Goal: Find specific page/section: Find specific page/section

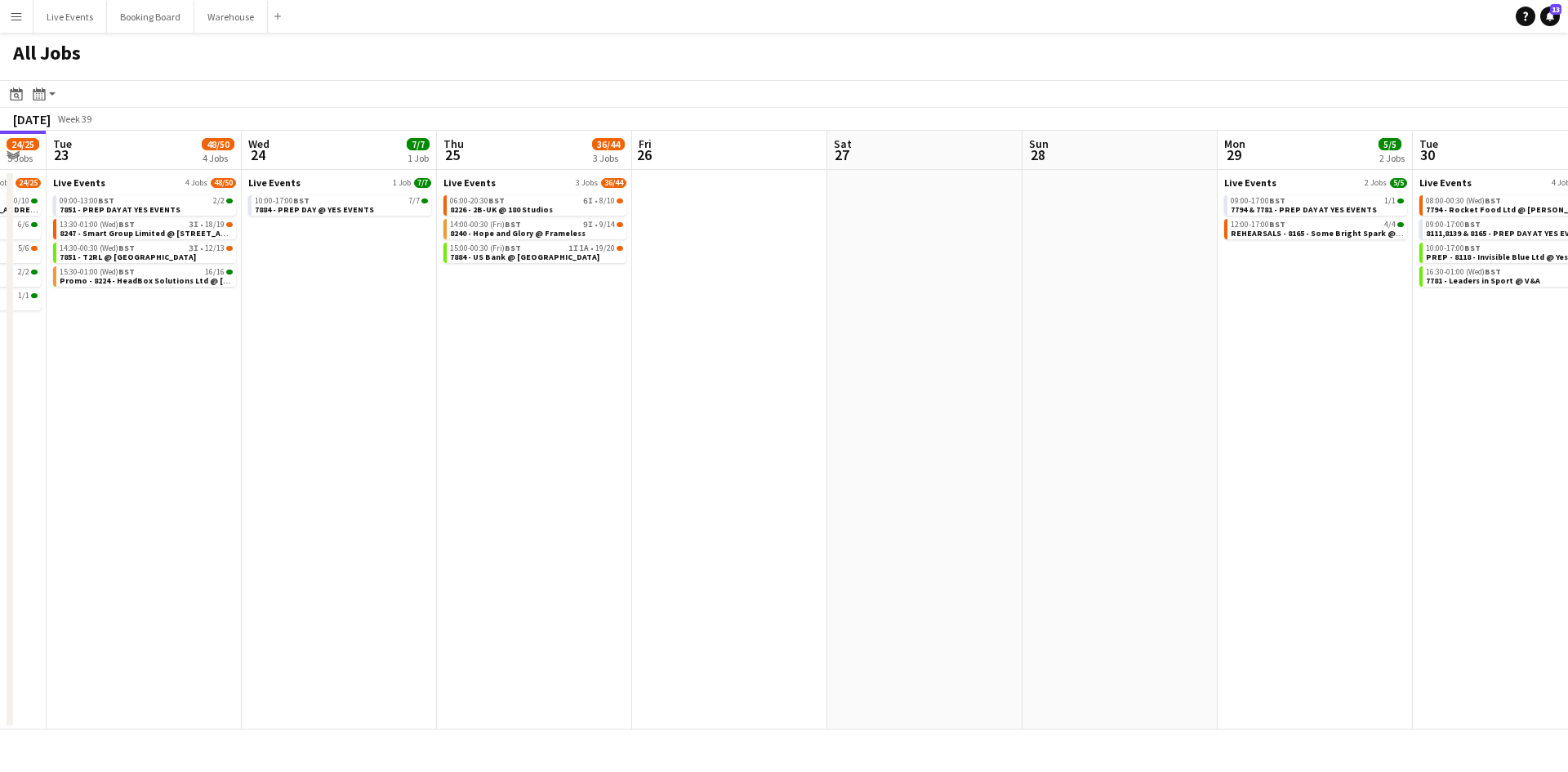
drag, startPoint x: 673, startPoint y: 487, endPoint x: 378, endPoint y: 468, distance: 295.6
click at [329, 492] on app-calendar-viewport "Fri 19 15/15 3 Jobs Sat 20 31/32 2 Jobs Sun 21 9/9 1 Job Mon 22 24/25 5 Jobs Tu…" at bounding box center [784, 429] width 1568 height 599
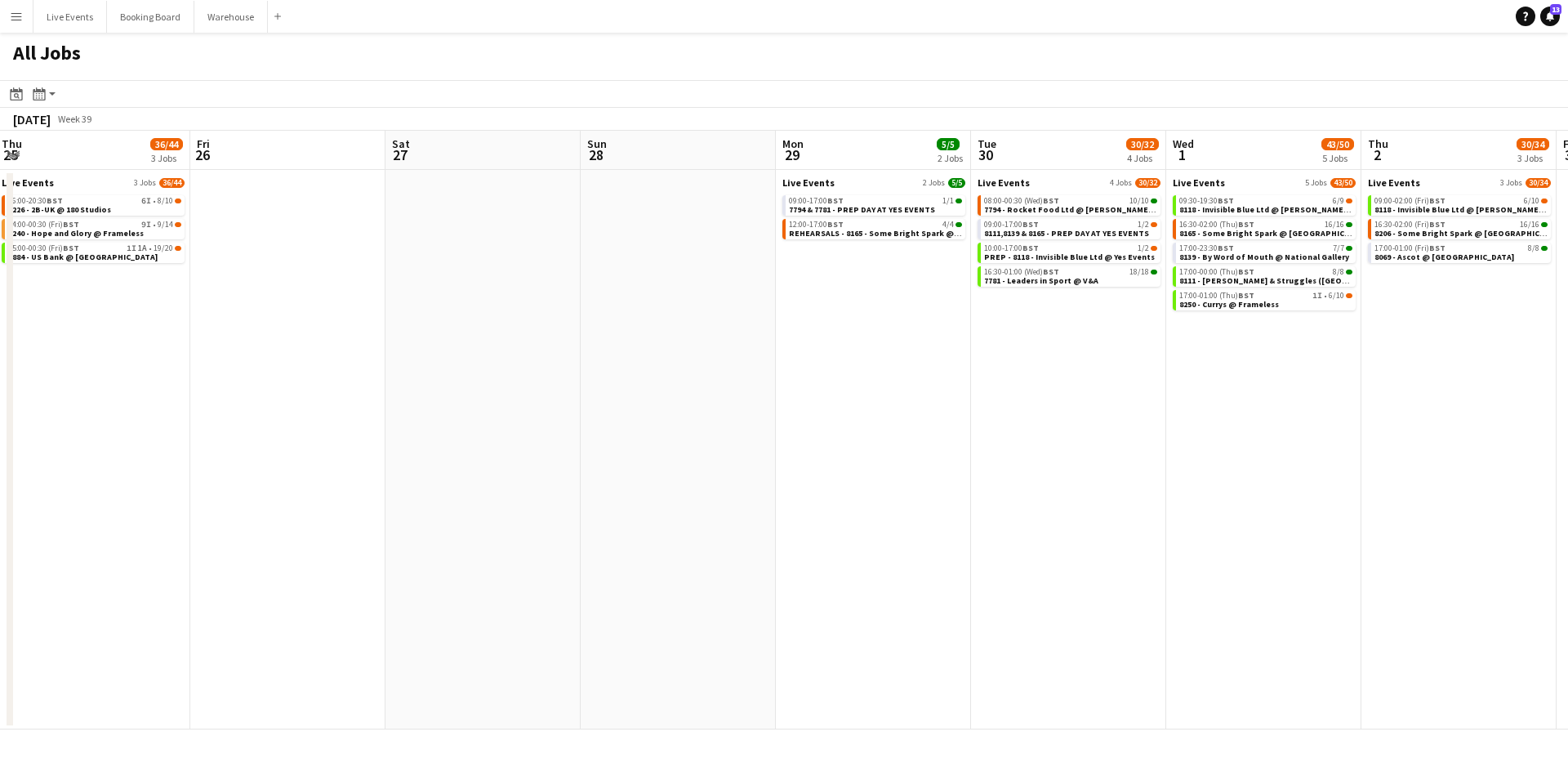
drag, startPoint x: 798, startPoint y: 431, endPoint x: 402, endPoint y: 470, distance: 397.9
click at [351, 476] on app-calendar-viewport "Sun 21 9/9 1 Job Mon 22 24/25 5 Jobs Tue 23 48/50 4 Jobs Wed 24 7/7 1 Job Thu 2…" at bounding box center [784, 429] width 1568 height 599
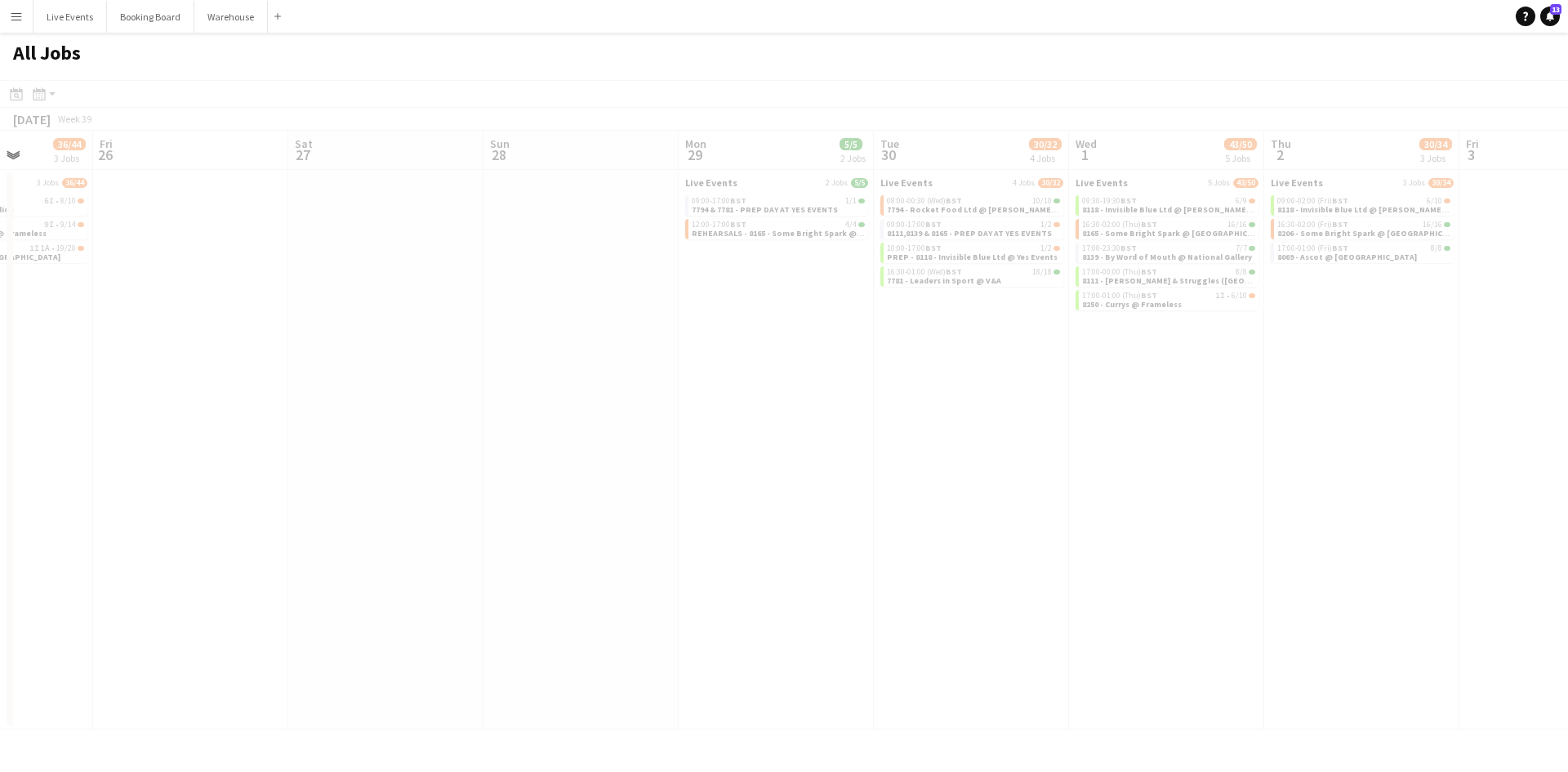
drag, startPoint x: 781, startPoint y: 431, endPoint x: 291, endPoint y: 479, distance: 492.3
click at [284, 479] on app-calendar-viewport "Tue 23 48/50 4 Jobs Wed 24 7/7 1 Job Thu 25 36/44 3 Jobs Fri 26 Sat 27 Sun 28 M…" at bounding box center [784, 429] width 1568 height 599
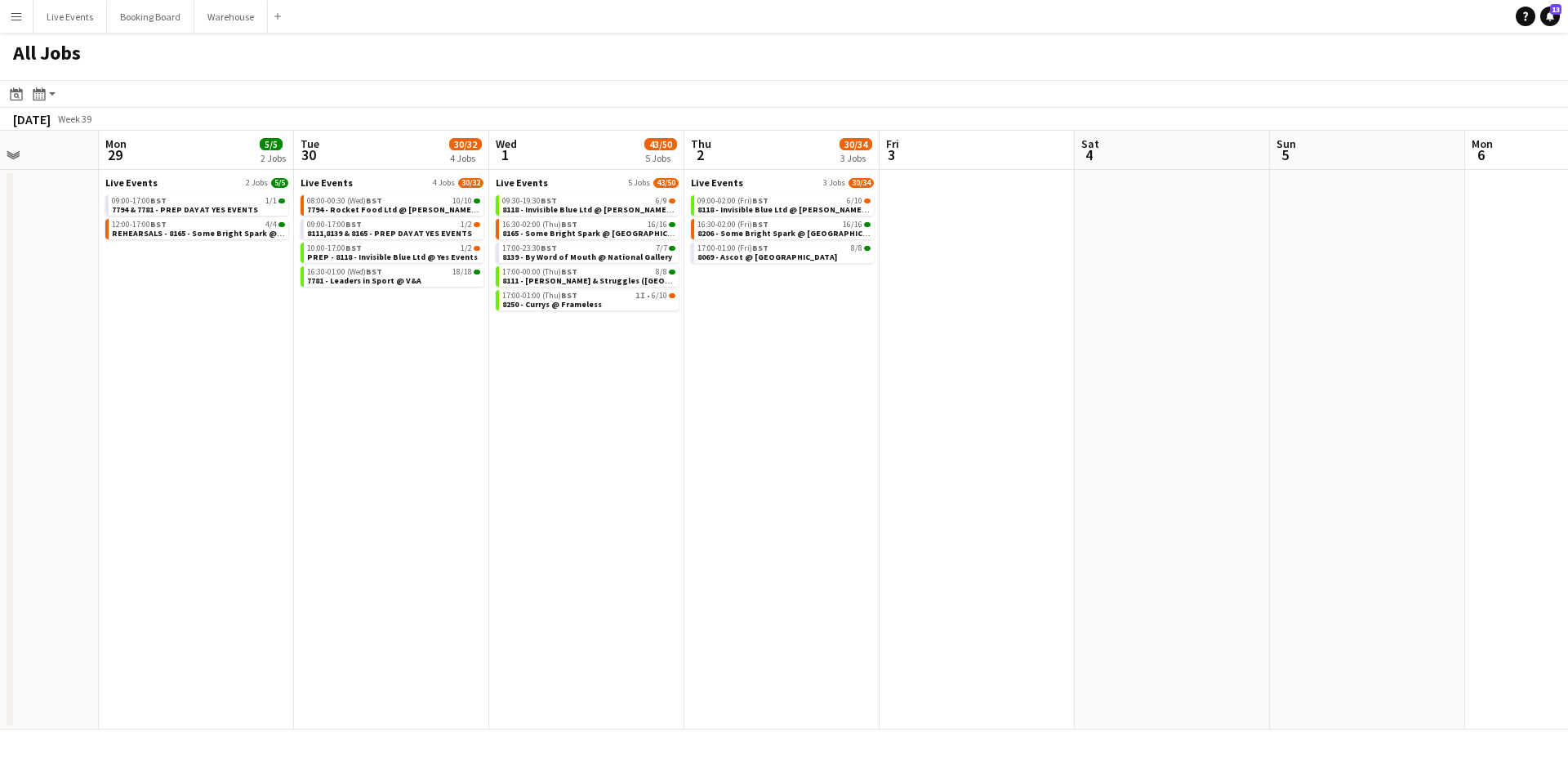
drag, startPoint x: 652, startPoint y: 451, endPoint x: 485, endPoint y: 457, distance: 167.1
click at [478, 461] on app-calendar-viewport "Thu 25 36/44 3 Jobs Fri 26 Sat 27 Sun 28 Mon 29 5/5 2 Jobs Tue 30 30/32 4 Jobs …" at bounding box center [784, 429] width 1568 height 599
click at [779, 258] on span "8069 - Ascot @ [GEOGRAPHIC_DATA]" at bounding box center [767, 256] width 140 height 10
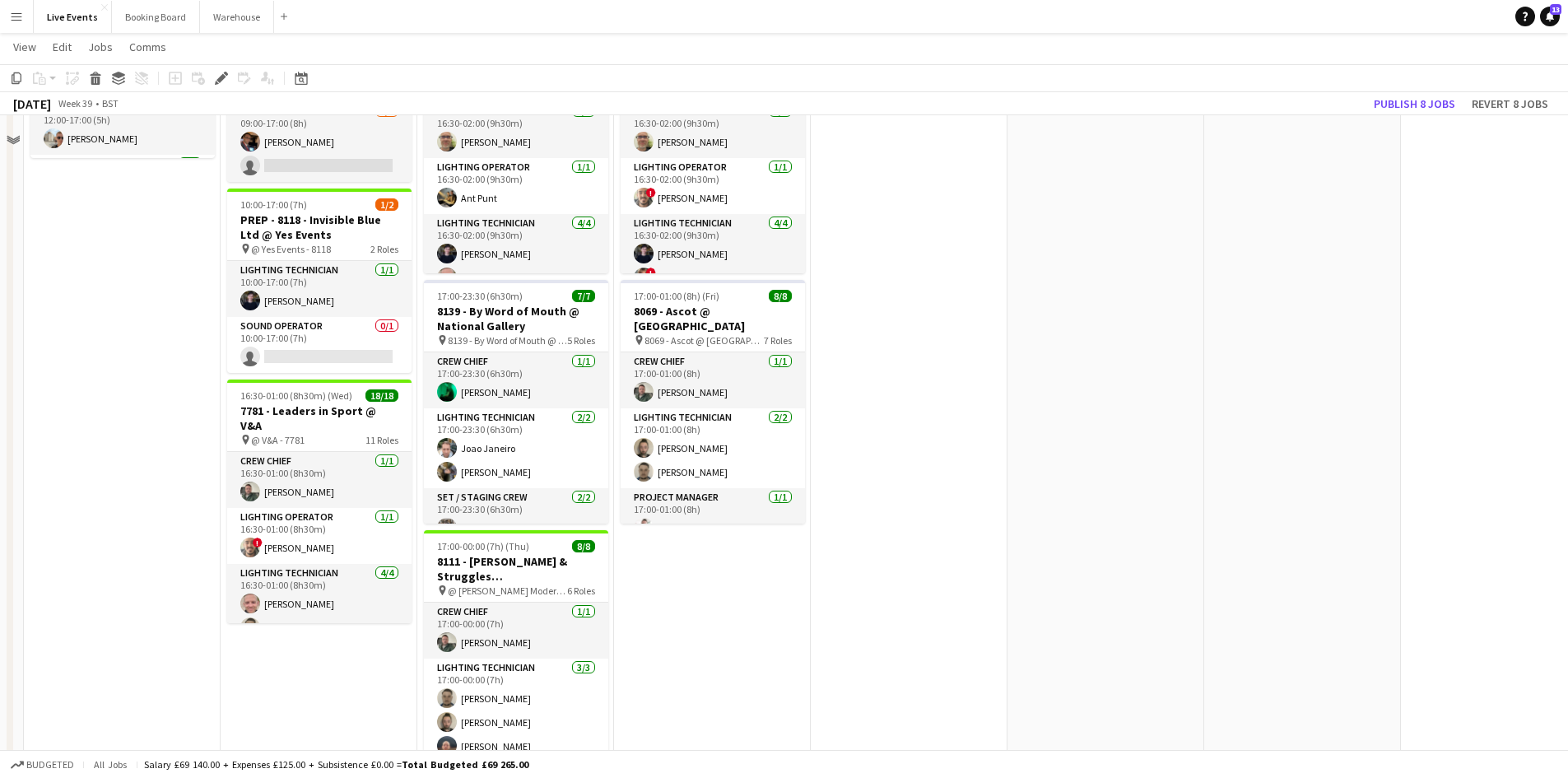
scroll to position [165, 0]
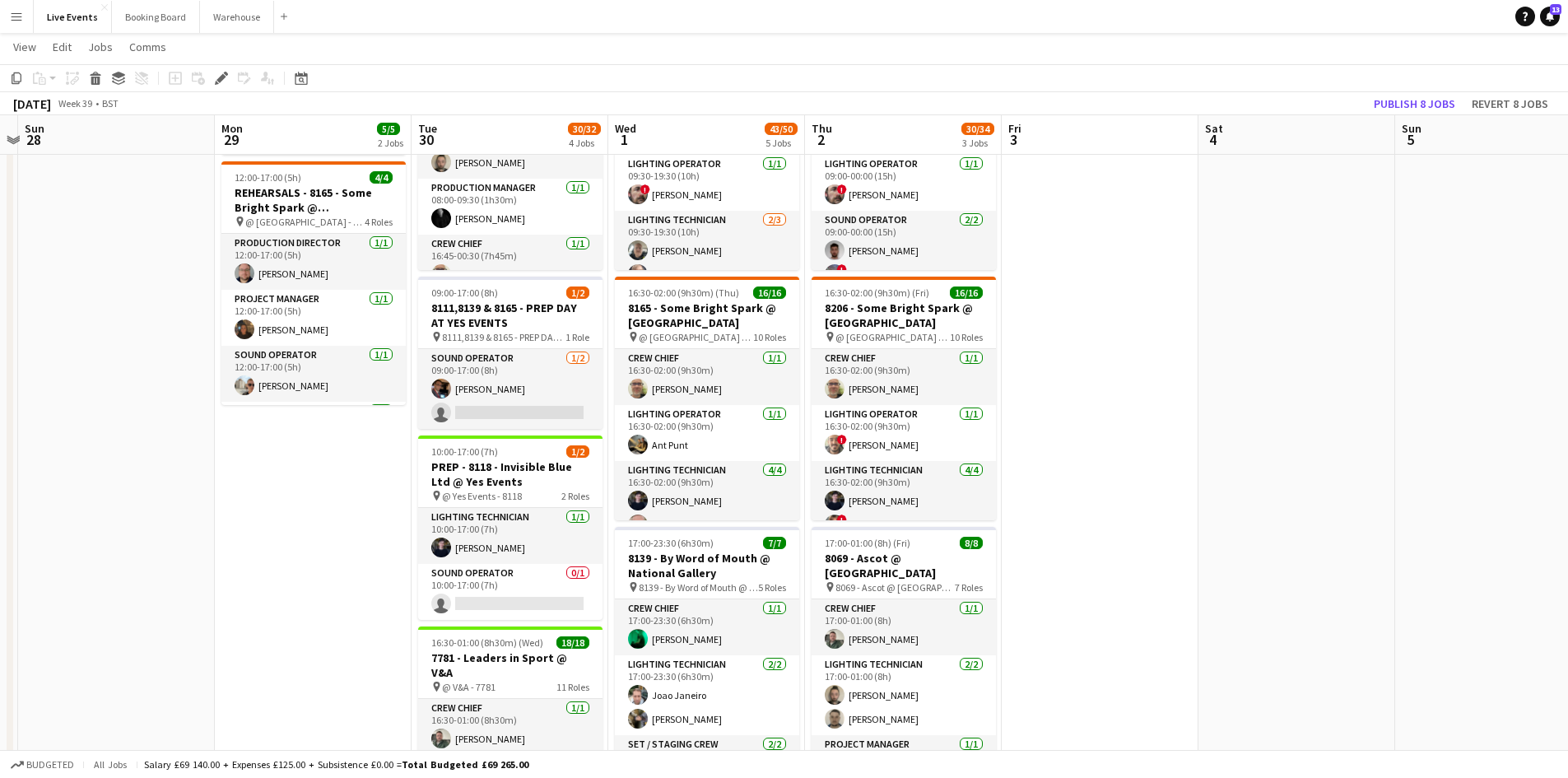
drag, startPoint x: 851, startPoint y: 477, endPoint x: 1231, endPoint y: 489, distance: 380.2
click at [1239, 494] on app-calendar-viewport "Fri 26 Sat 27 Sun 28 Mon 29 5/5 2 Jobs Tue 30 30/32 4 Jobs Wed 1 43/50 5 Jobs T…" at bounding box center [784, 602] width 1568 height 1405
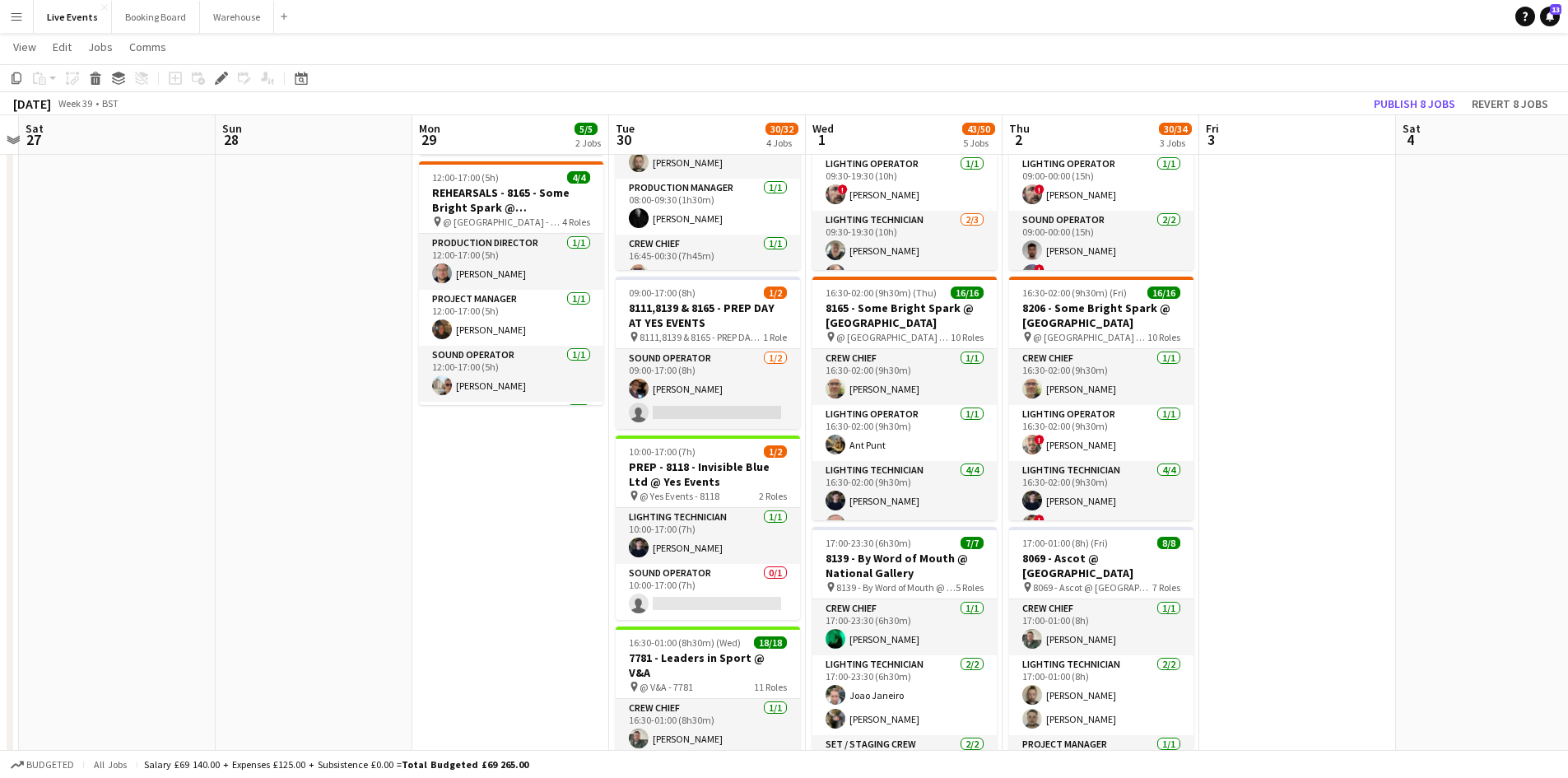
drag, startPoint x: 505, startPoint y: 485, endPoint x: 791, endPoint y: 492, distance: 286.1
click at [793, 493] on app-calendar-viewport "Thu 25 36/44 3 Jobs Fri 26 Sat 27 Sun 28 Mon 29 5/5 2 Jobs Tue 30 30/32 4 Jobs …" at bounding box center [784, 602] width 1568 height 1405
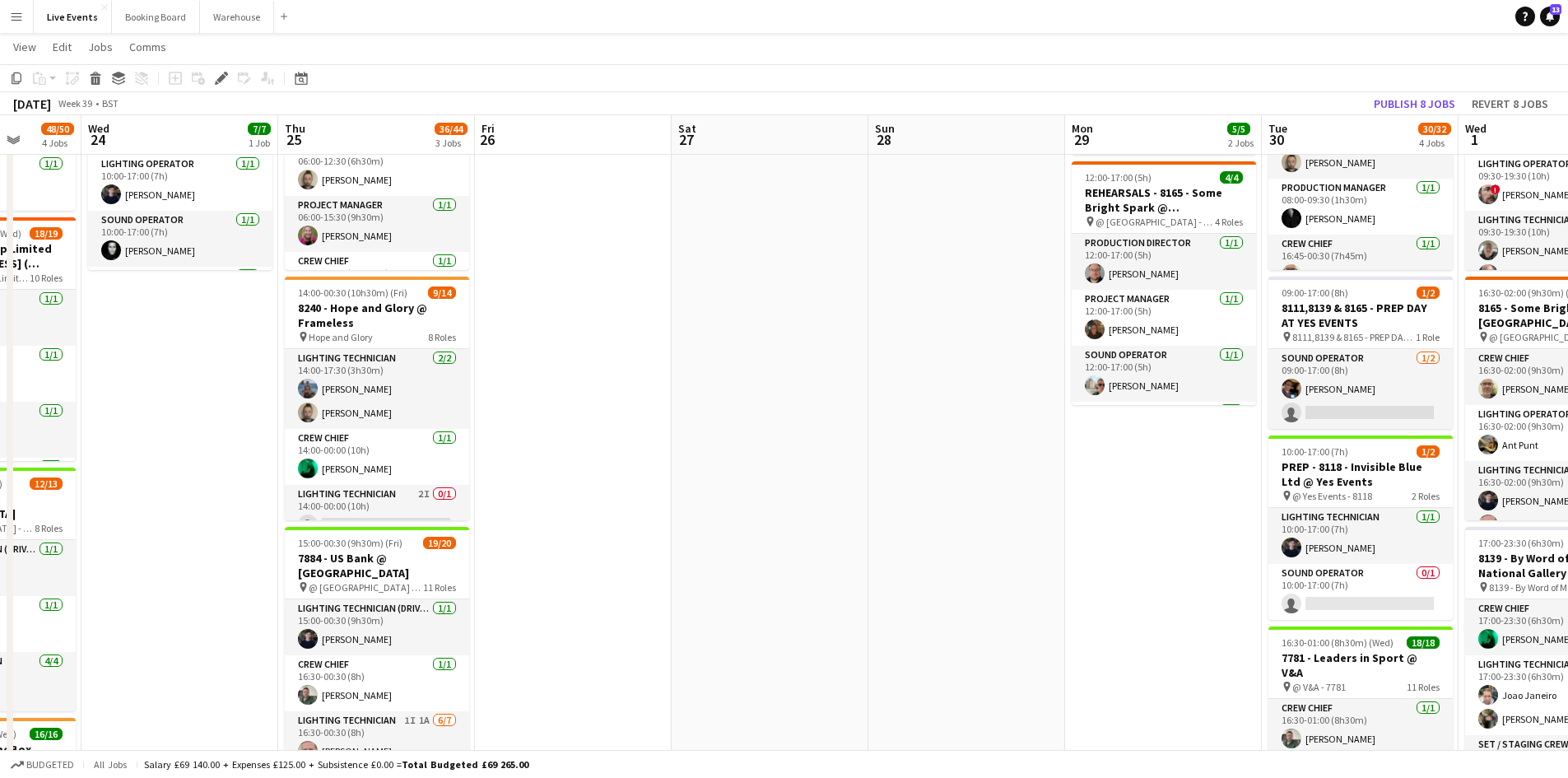
drag, startPoint x: 434, startPoint y: 465, endPoint x: 790, endPoint y: 486, distance: 356.6
click at [812, 485] on app-calendar-viewport "Sun 21 Mon 22 Tue 23 48/50 4 Jobs Wed 24 7/7 1 Job Thu 25 36/44 3 Jobs Fri 26 S…" at bounding box center [784, 602] width 1568 height 1405
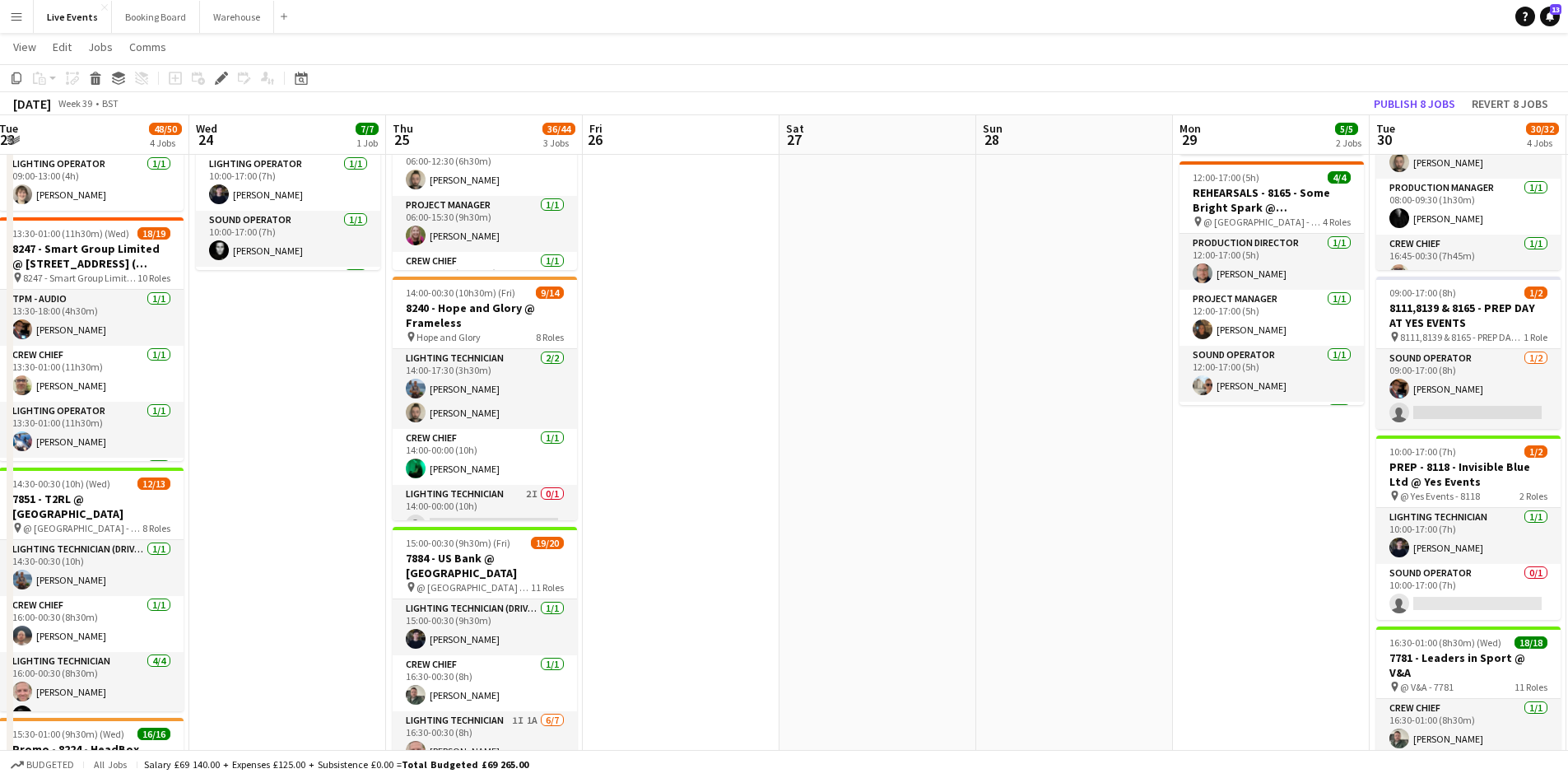
drag, startPoint x: 685, startPoint y: 484, endPoint x: 961, endPoint y: 492, distance: 276.1
click at [963, 492] on app-calendar-viewport "Sun 21 9/9 1 Job Mon 22 24/25 5 Jobs Tue 23 48/50 4 Jobs Wed 24 7/7 1 Job Thu 2…" at bounding box center [784, 602] width 1568 height 1405
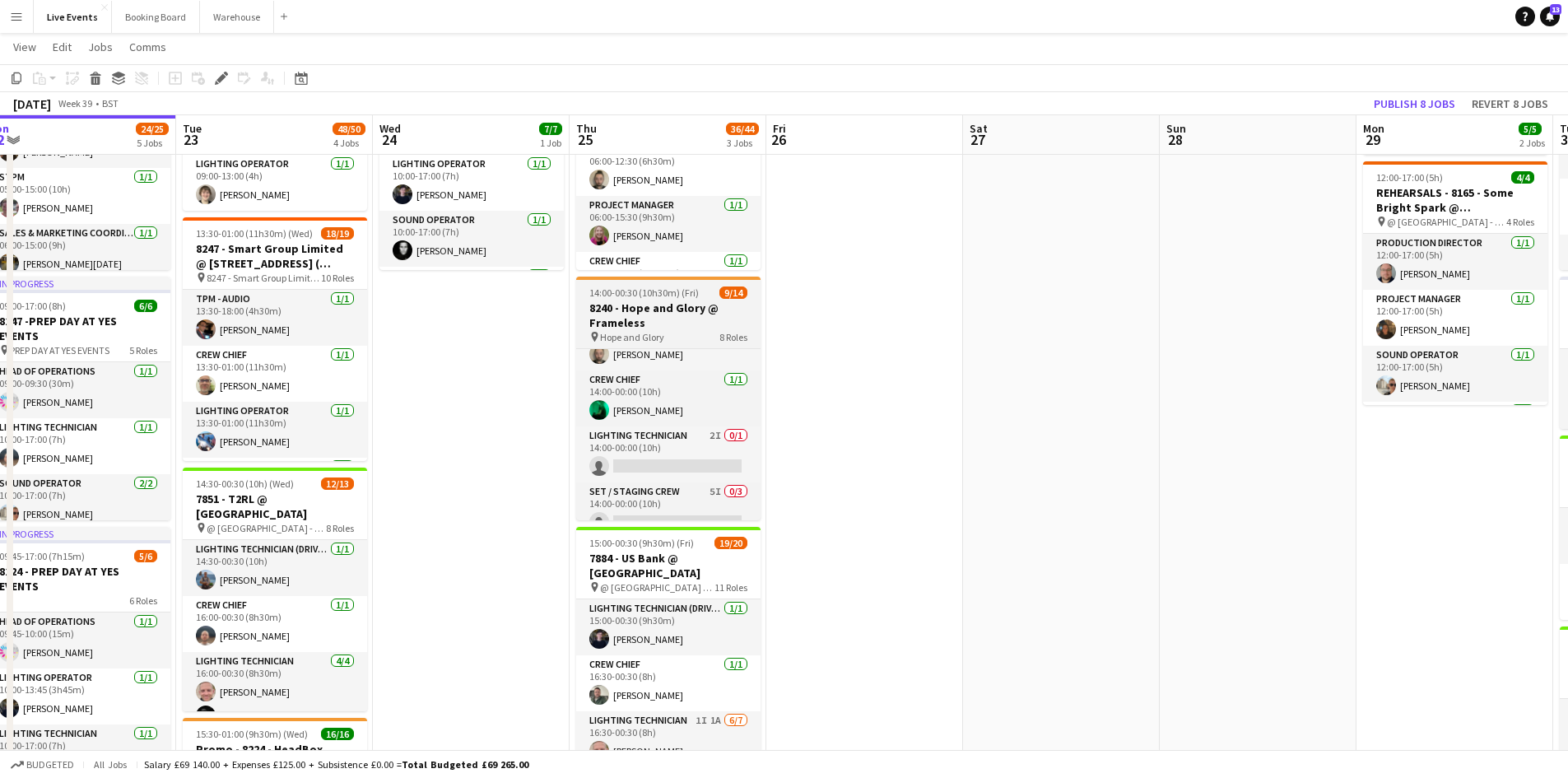
scroll to position [0, 0]
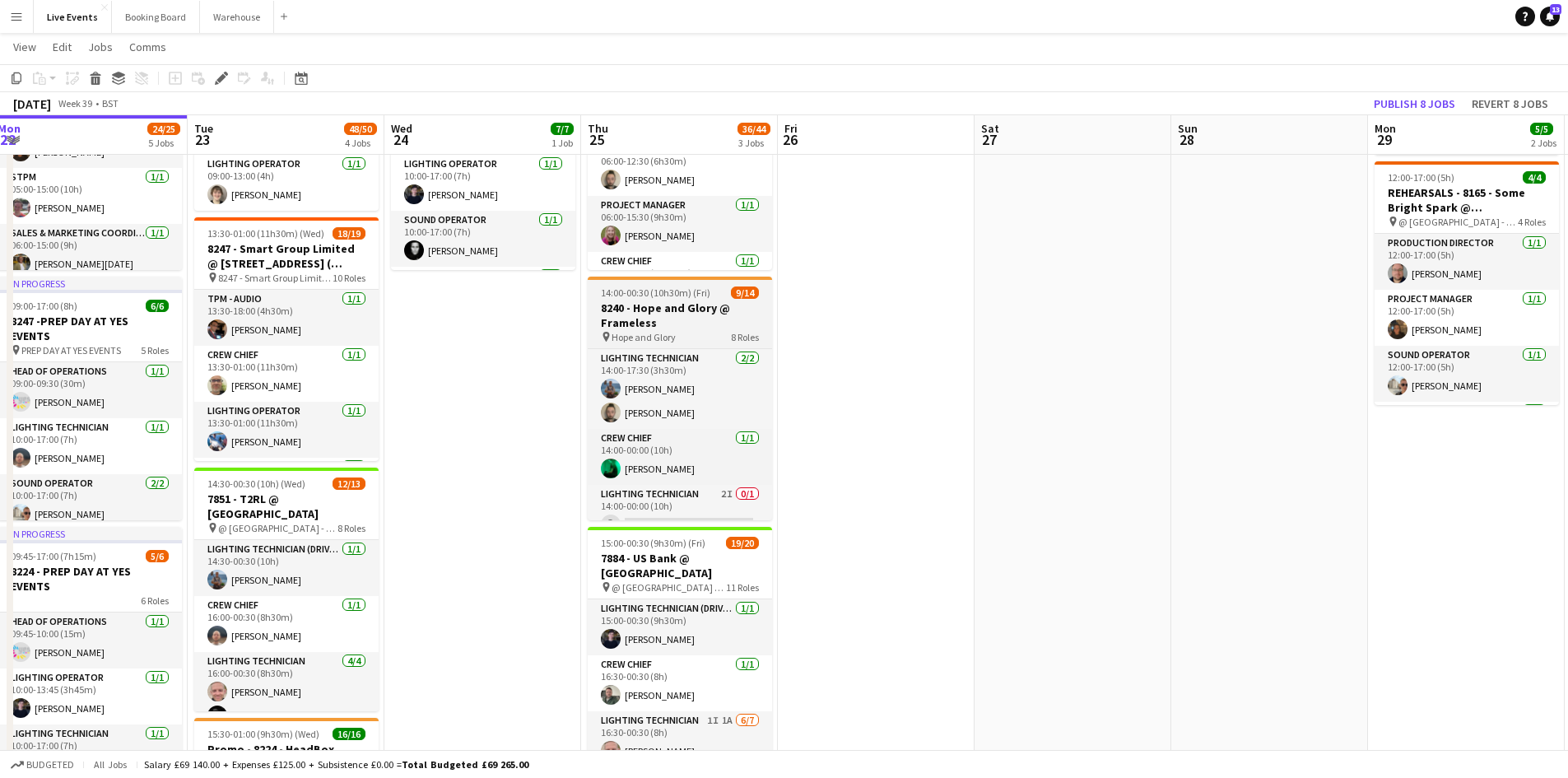
drag, startPoint x: 748, startPoint y: 381, endPoint x: 761, endPoint y: 409, distance: 30.9
click at [760, 411] on app-calendar-viewport "Sat 20 31/32 2 Jobs Sun 21 9/9 1 Job Mon 22 24/25 5 Jobs Tue 23 48/50 4 Jobs We…" at bounding box center [784, 602] width 1568 height 1405
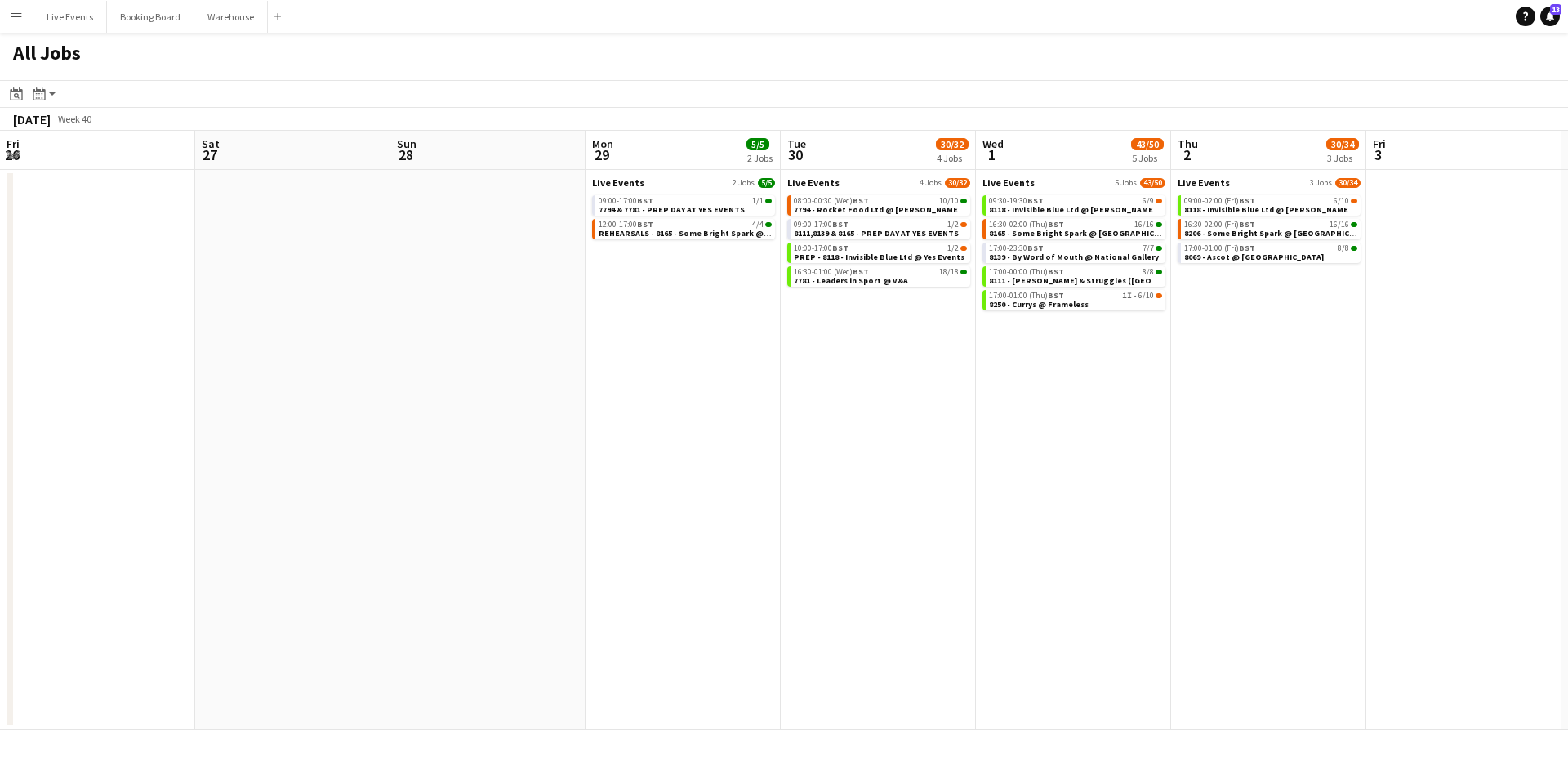
scroll to position [0, 683]
